Goal: Find specific page/section: Find specific page/section

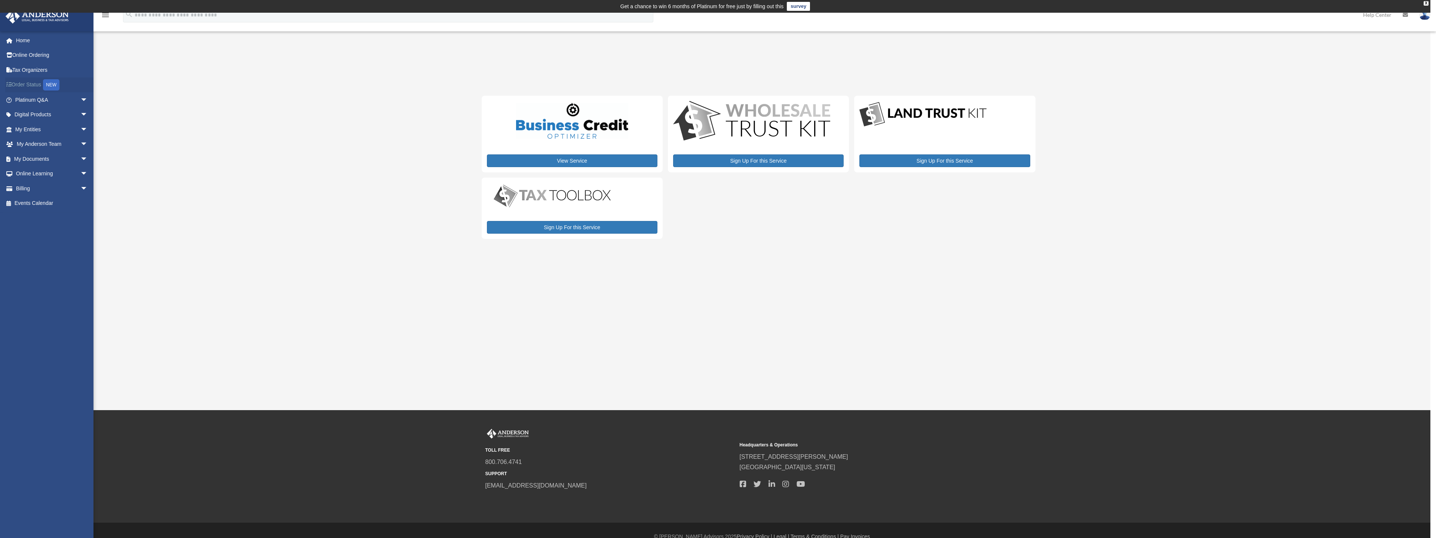
click at [27, 84] on link "Order Status NEW" at bounding box center [52, 84] width 94 height 15
click at [80, 130] on span "arrow_drop_down" at bounding box center [87, 129] width 15 height 15
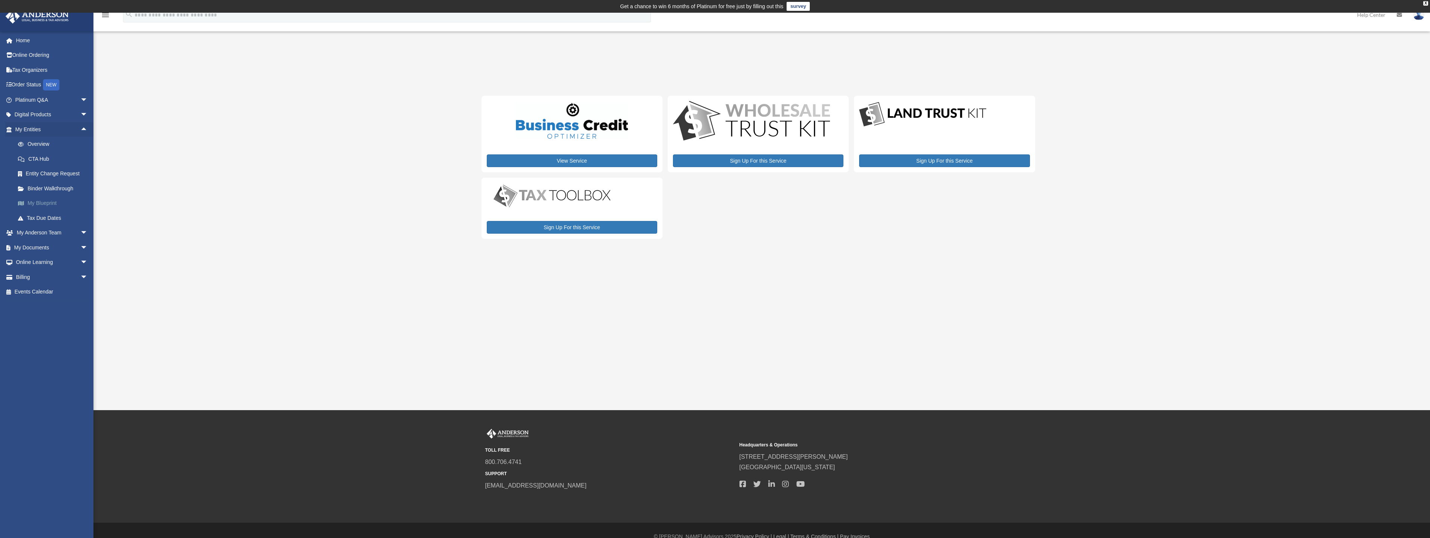
click at [45, 200] on link "My Blueprint" at bounding box center [54, 203] width 89 height 15
